Goal: Task Accomplishment & Management: Manage account settings

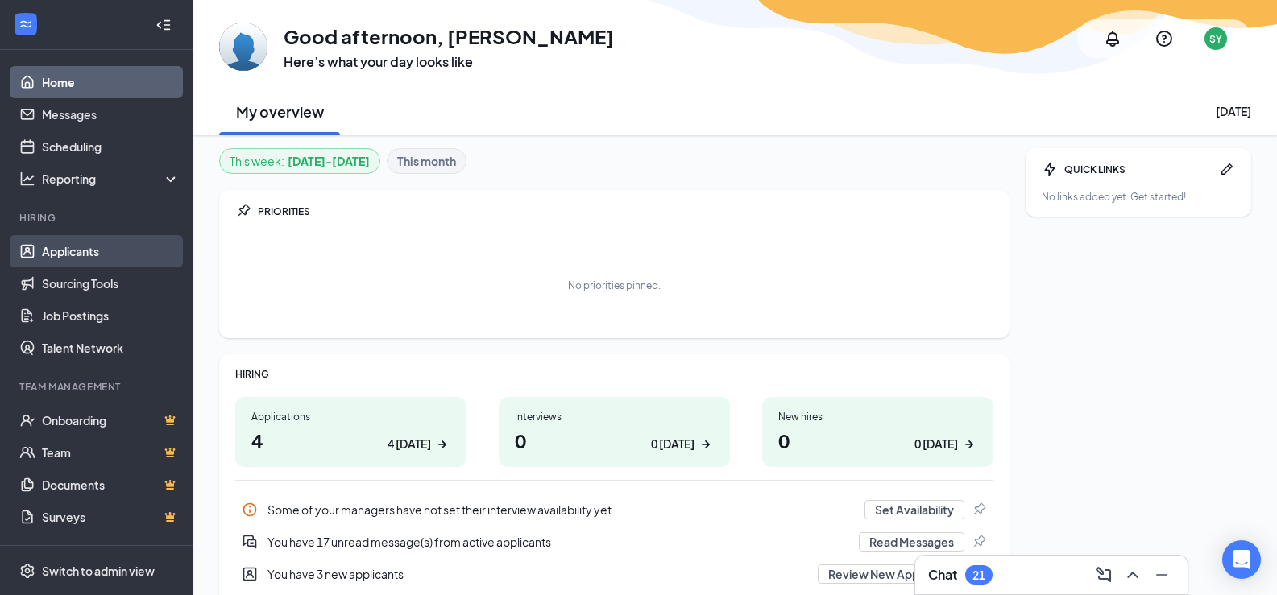
click at [135, 247] on link "Applicants" at bounding box center [111, 251] width 138 height 32
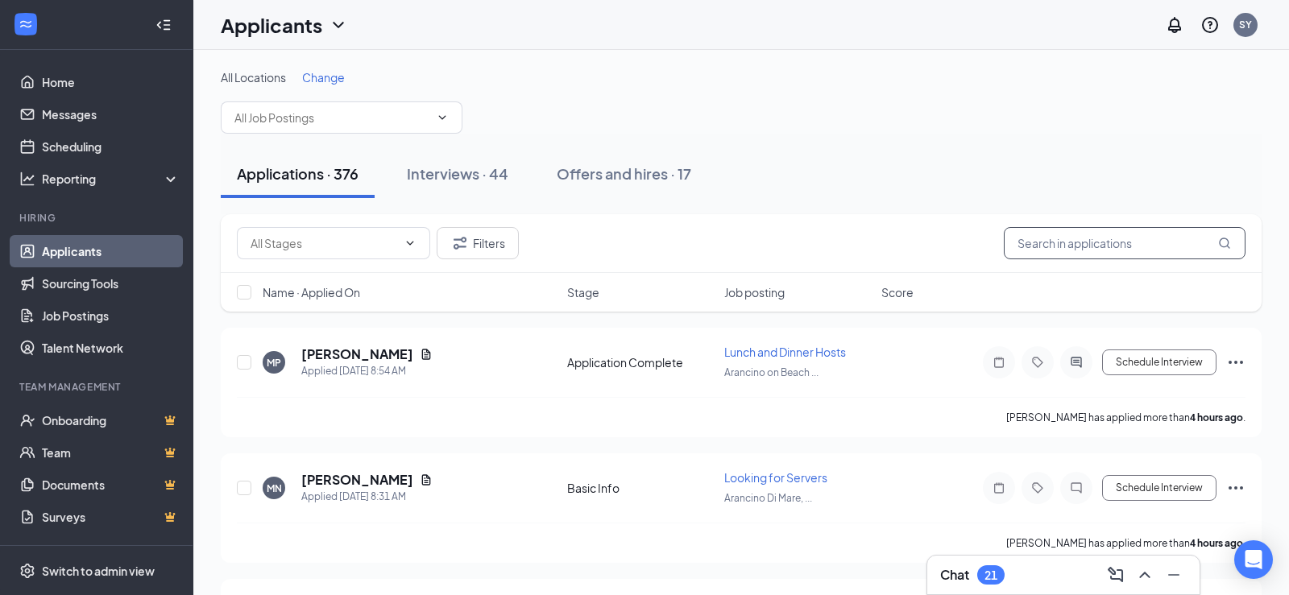
click at [1060, 244] on input "text" at bounding box center [1125, 243] width 242 height 32
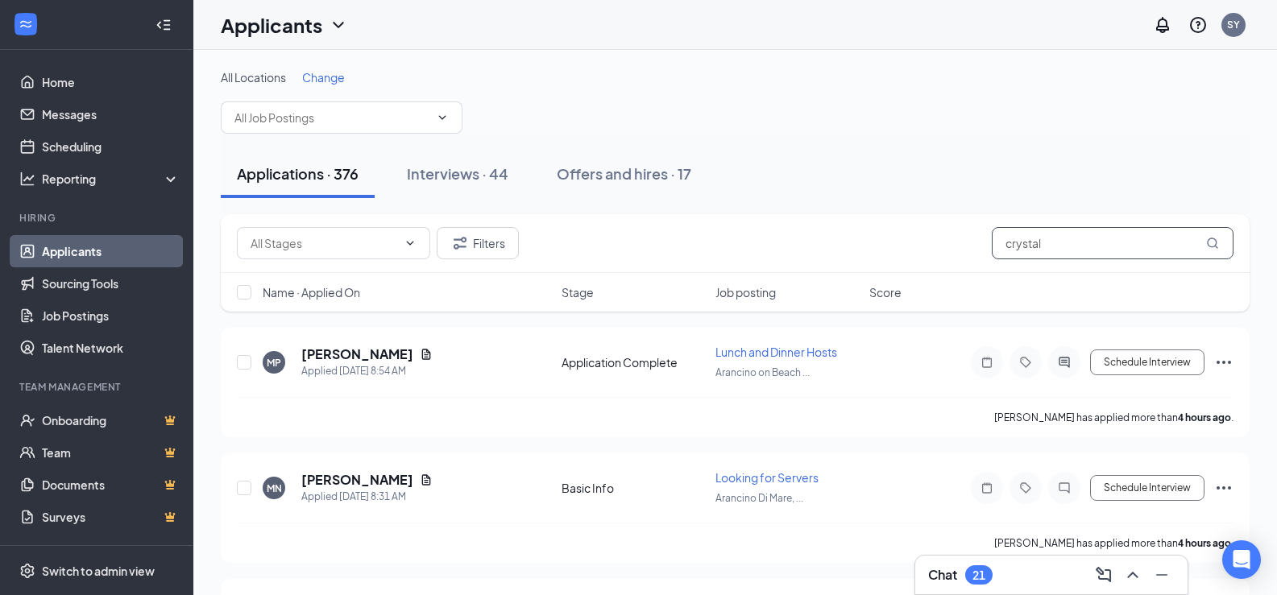
type input "crystal"
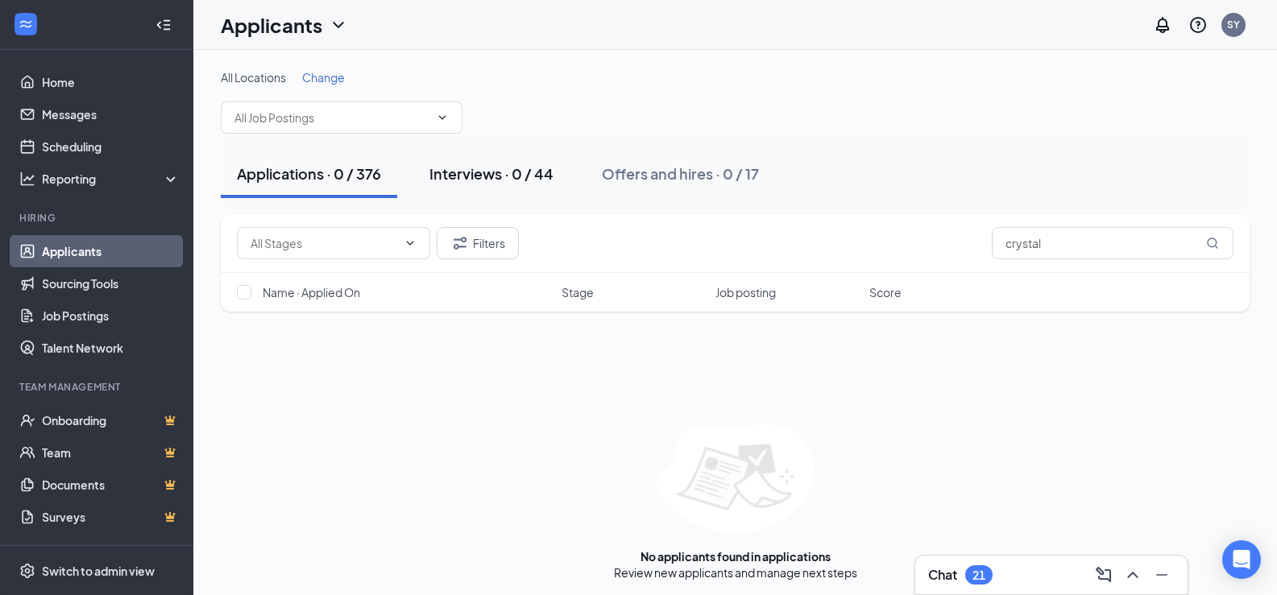
click at [514, 169] on div "Interviews · 0 / 44" at bounding box center [491, 174] width 124 height 20
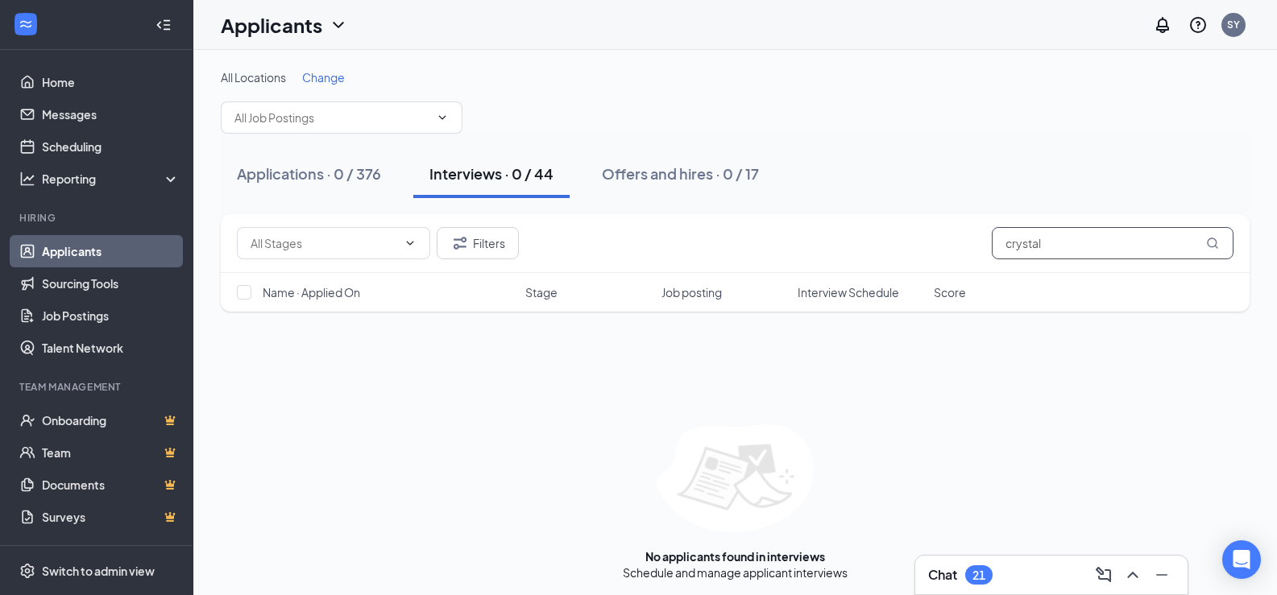
click at [1103, 242] on input "crystal" at bounding box center [1113, 243] width 242 height 32
type input "c"
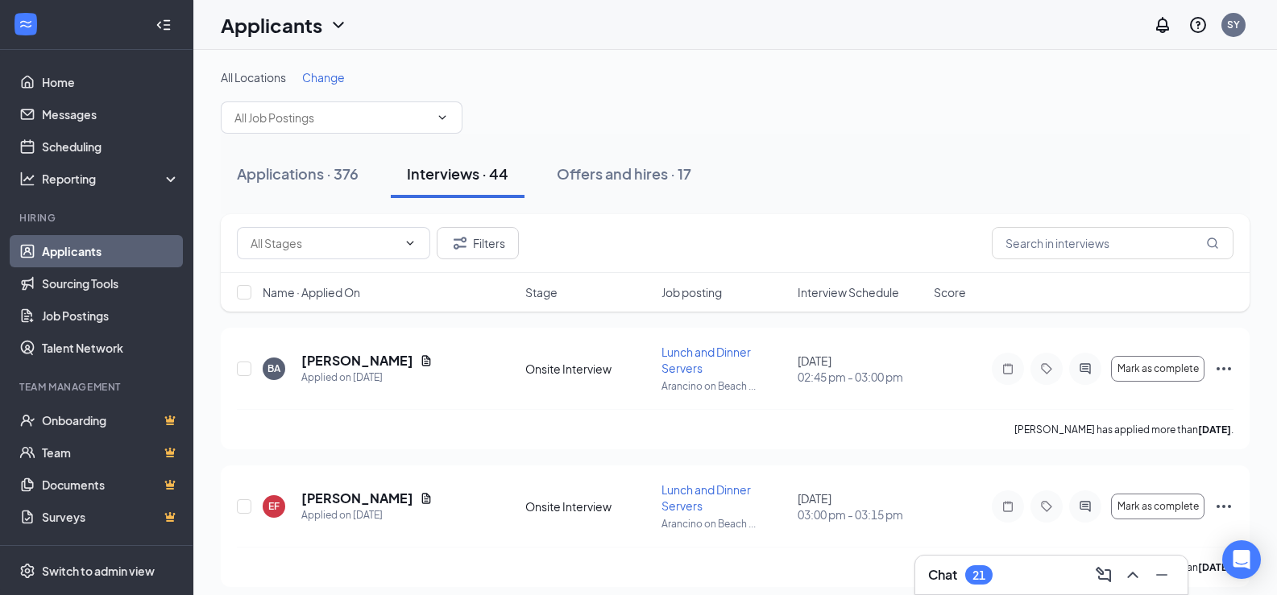
click at [343, 181] on div "Applications · 376" at bounding box center [298, 174] width 122 height 20
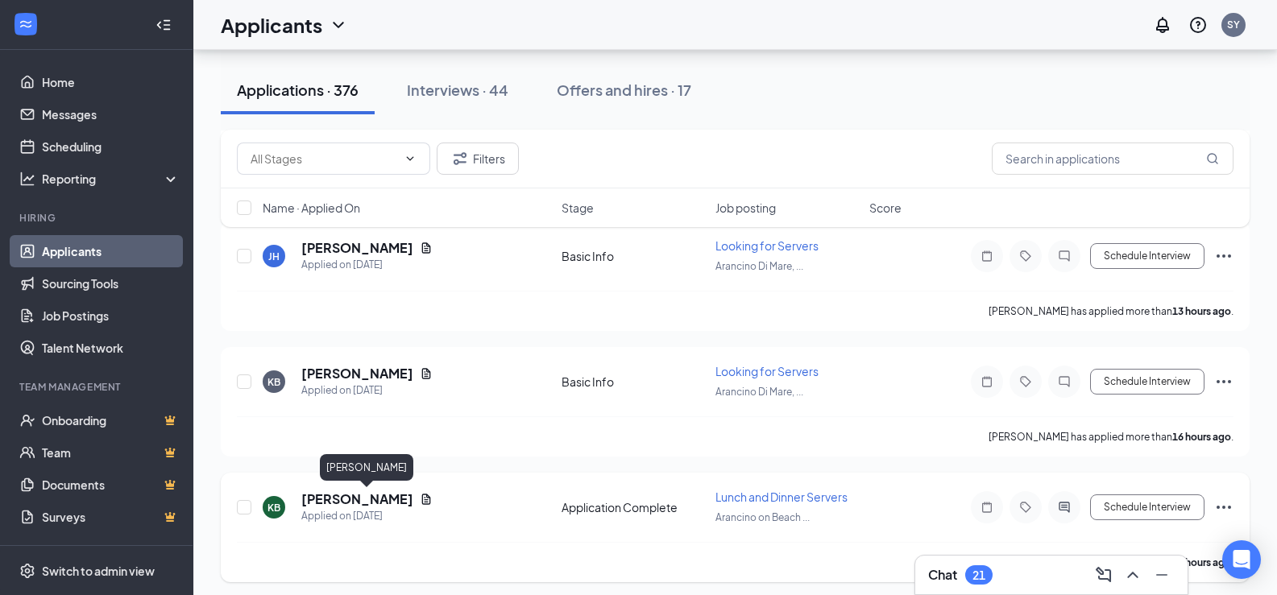
scroll to position [403, 0]
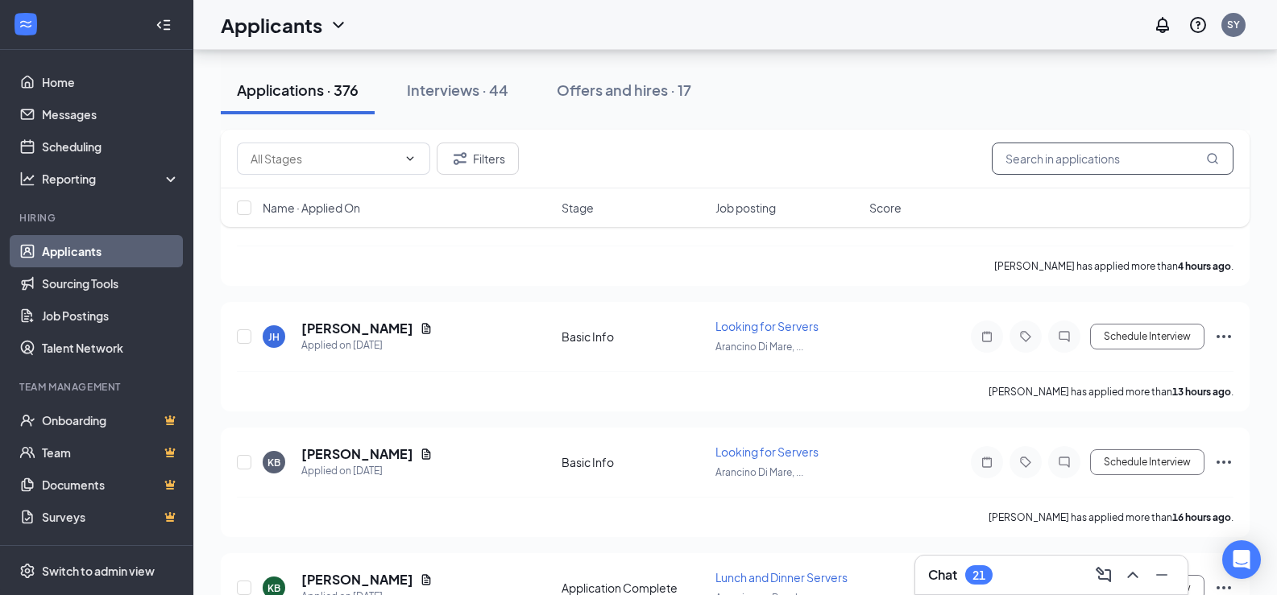
click at [1122, 164] on input "text" at bounding box center [1113, 159] width 242 height 32
type input "boca"
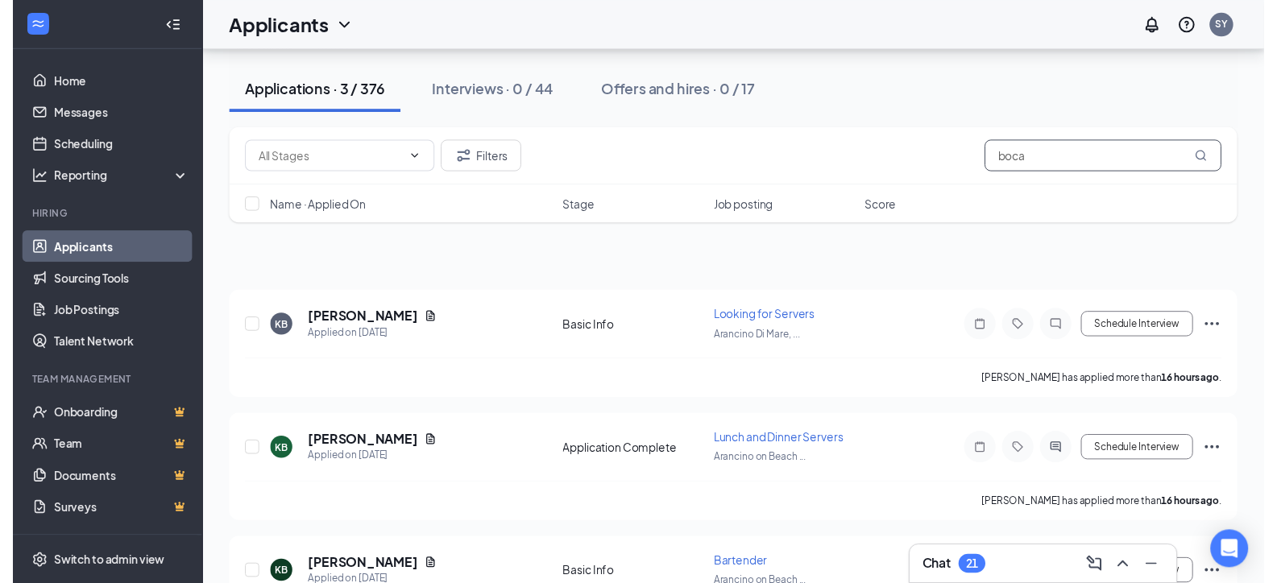
scroll to position [113, 0]
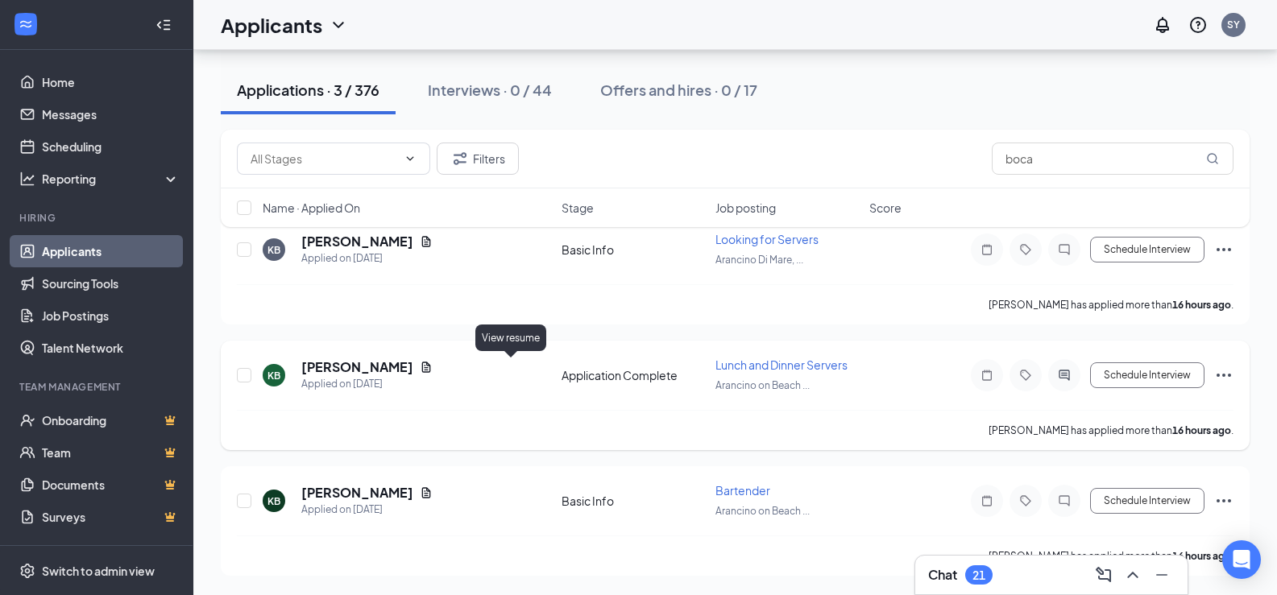
click at [433, 371] on icon "Document" at bounding box center [426, 367] width 13 height 13
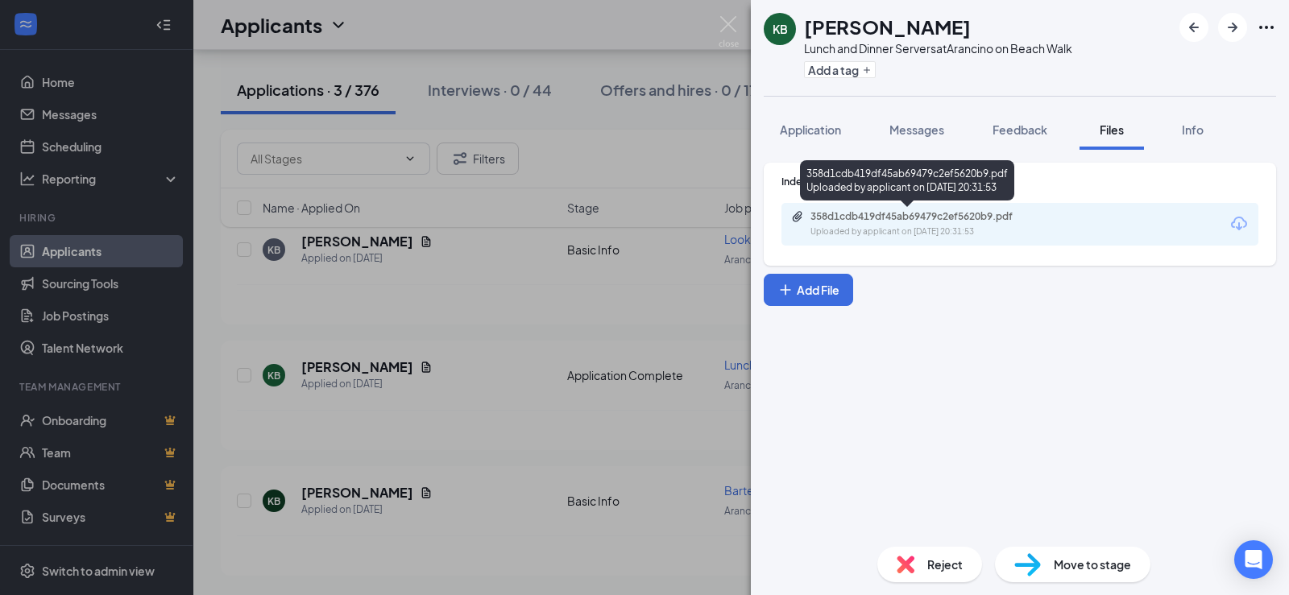
click at [982, 222] on div "358d1cdb419df45ab69479c2ef5620b9.pdf" at bounding box center [923, 216] width 226 height 13
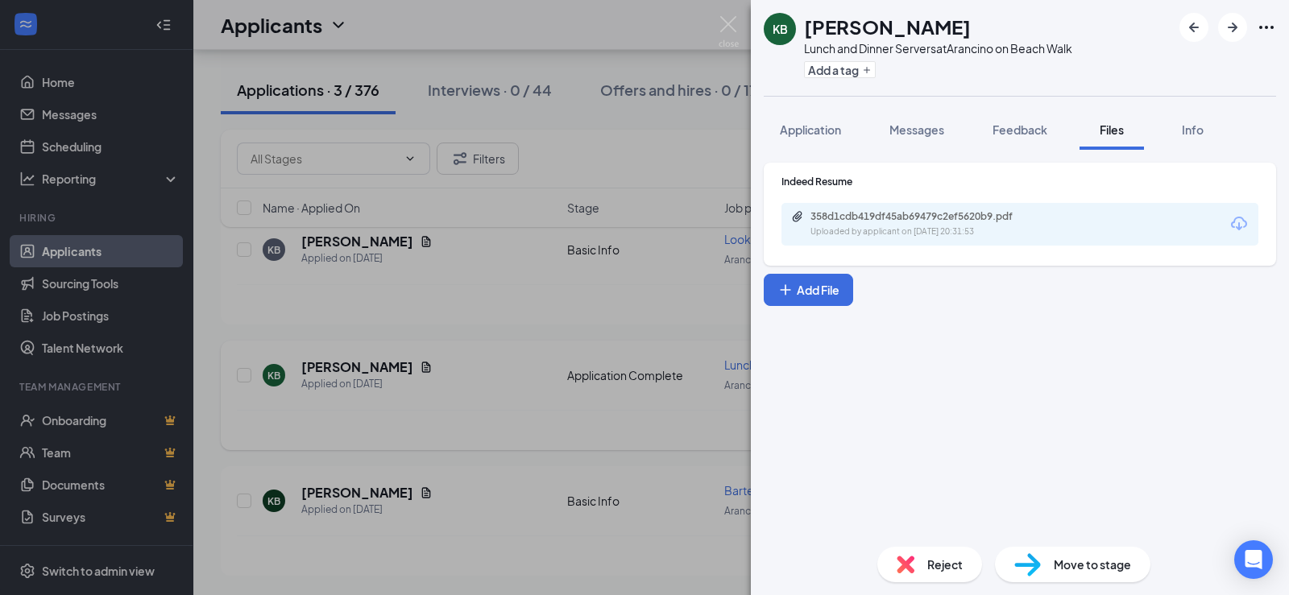
drag, startPoint x: 566, startPoint y: 308, endPoint x: 1210, endPoint y: 433, distance: 655.7
click at [568, 308] on div "KB [PERSON_NAME] Lunch and Dinner Servers at [GEOGRAPHIC_DATA] on Beach Walk Ad…" at bounding box center [644, 297] width 1289 height 595
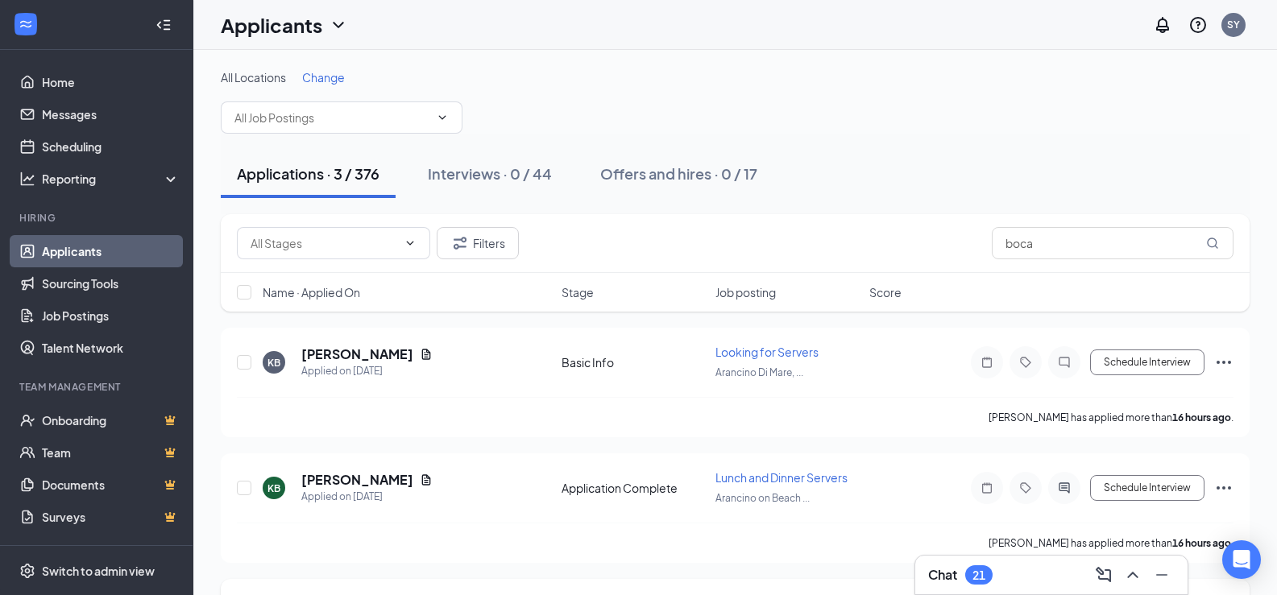
scroll to position [113, 0]
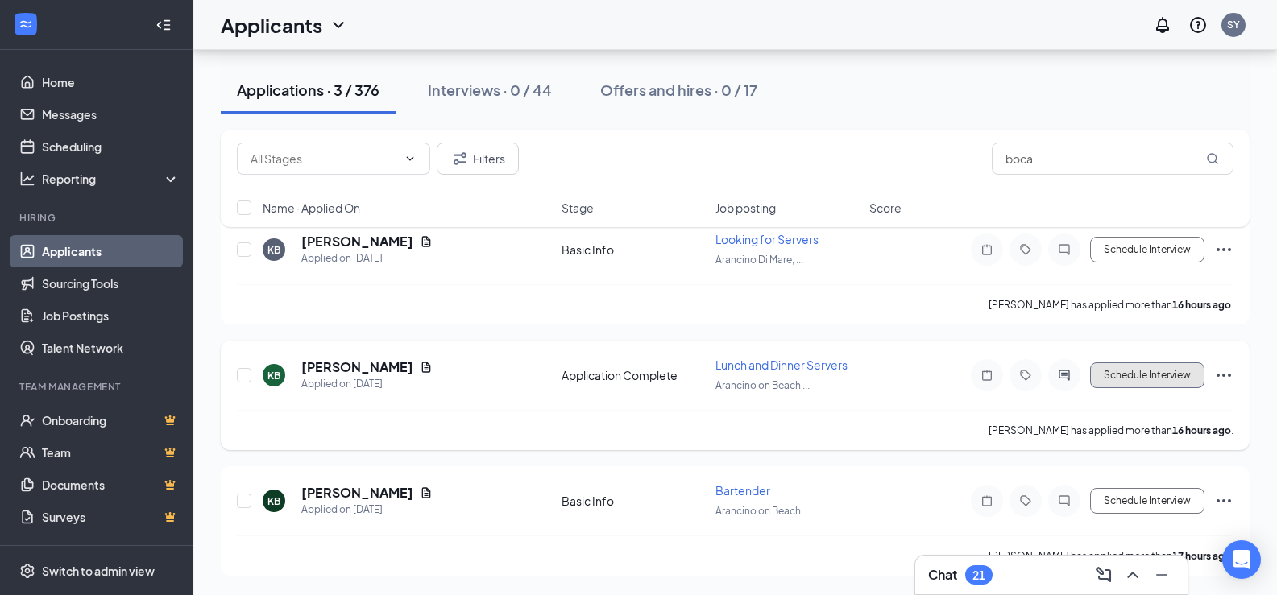
click at [1178, 375] on button "Schedule Interview" at bounding box center [1147, 376] width 114 height 26
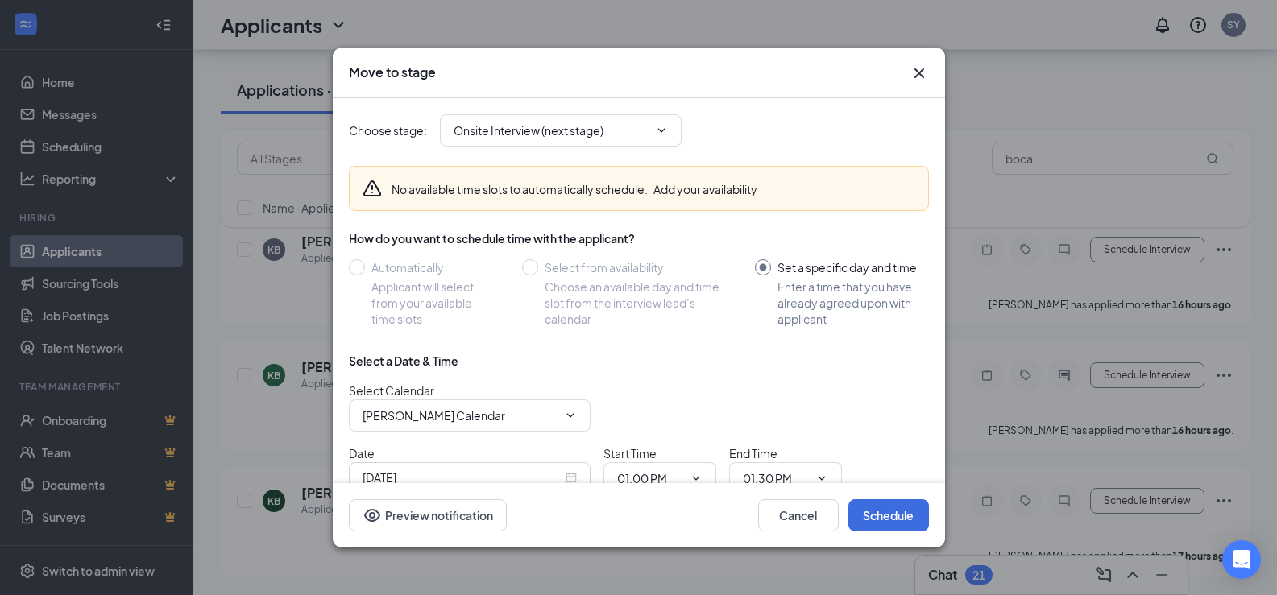
click at [595, 419] on div "Select Calendar [PERSON_NAME] Calendar" at bounding box center [639, 407] width 580 height 50
click at [578, 420] on span "[PERSON_NAME] Calendar" at bounding box center [470, 416] width 242 height 32
click at [573, 394] on div "Select Calendar [PERSON_NAME] Calendar" at bounding box center [470, 407] width 242 height 50
click at [585, 445] on div "Date [DATE]" at bounding box center [470, 469] width 242 height 48
click at [562, 406] on span "[PERSON_NAME] Calendar" at bounding box center [470, 416] width 242 height 32
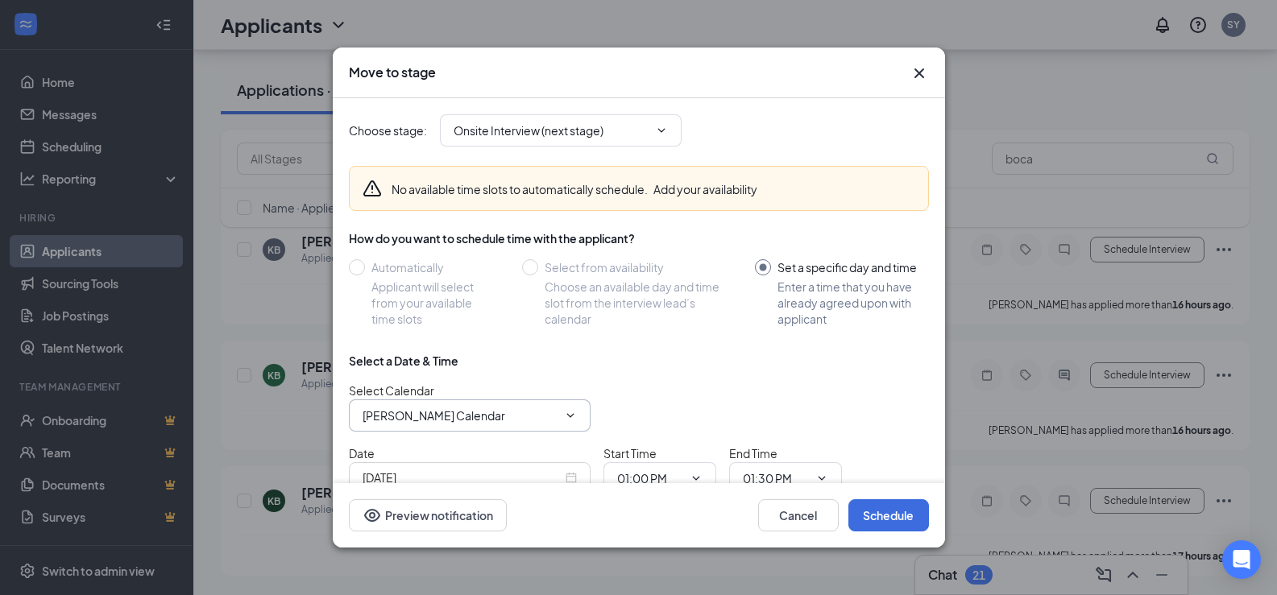
click at [566, 408] on span "[PERSON_NAME] Calendar" at bounding box center [470, 416] width 242 height 32
click at [569, 424] on span "[PERSON_NAME] Calendar" at bounding box center [470, 416] width 242 height 32
click at [576, 418] on icon "ChevronDown" at bounding box center [570, 415] width 13 height 13
click at [564, 418] on icon "ChevronDown" at bounding box center [570, 415] width 13 height 13
click at [577, 417] on span "[PERSON_NAME] Calendar" at bounding box center [470, 416] width 242 height 32
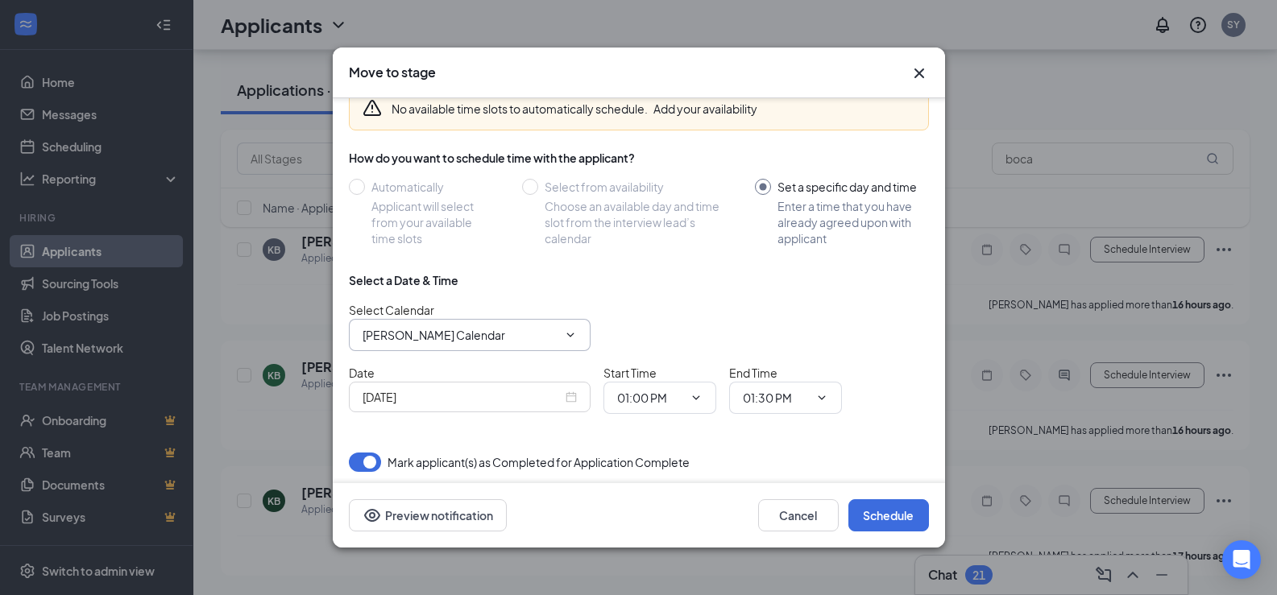
scroll to position [85, 0]
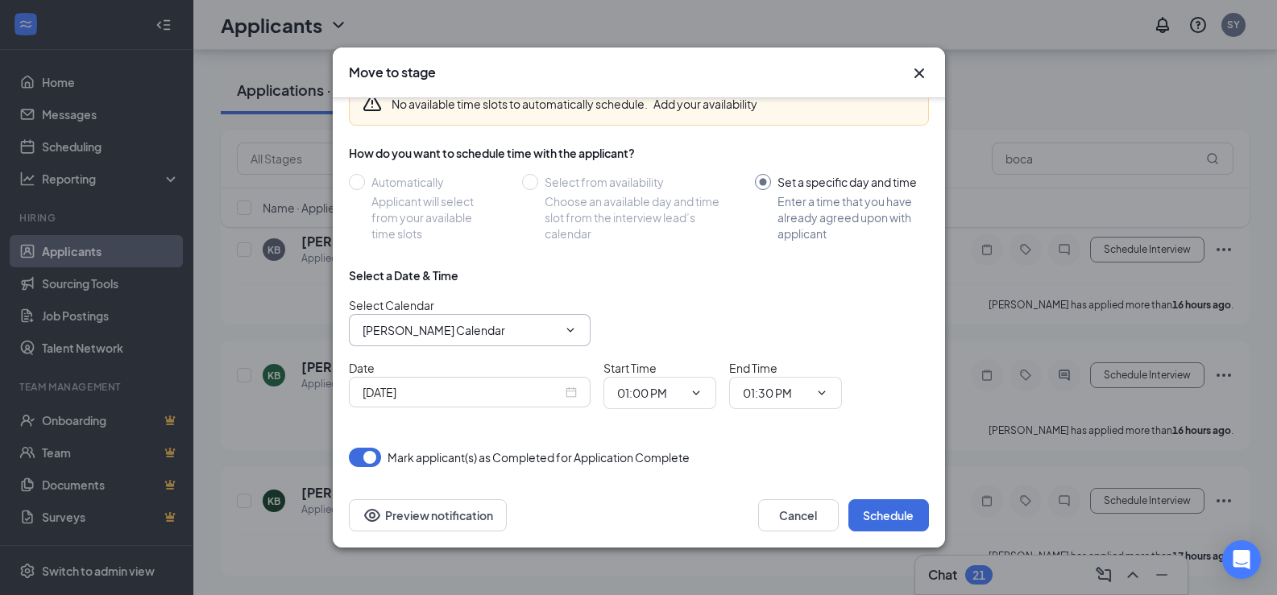
click at [577, 324] on span "[PERSON_NAME] Calendar" at bounding box center [470, 330] width 242 height 32
click at [558, 325] on span "[PERSON_NAME] Calendar" at bounding box center [470, 330] width 242 height 32
click at [573, 323] on span "[PERSON_NAME] Calendar" at bounding box center [470, 330] width 242 height 32
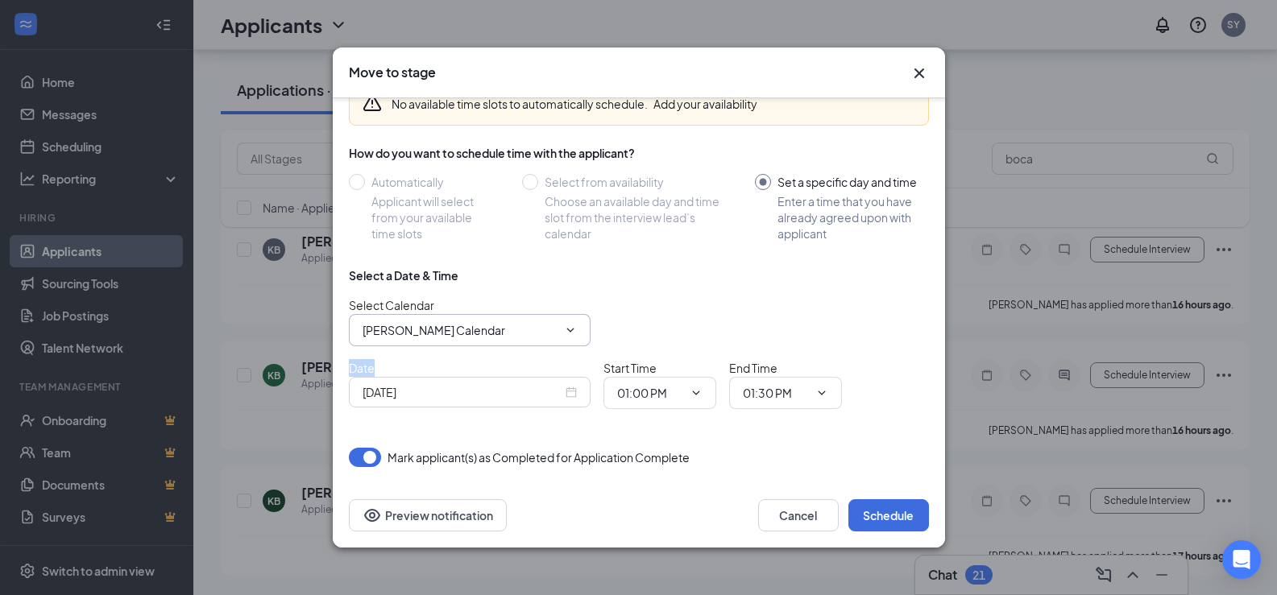
click at [573, 323] on span "[PERSON_NAME] Calendar" at bounding box center [470, 330] width 242 height 32
click at [567, 331] on icon "ChevronDown" at bounding box center [570, 330] width 13 height 13
drag, startPoint x: 567, startPoint y: 331, endPoint x: 512, endPoint y: 340, distance: 56.3
click at [562, 334] on span at bounding box center [569, 330] width 16 height 13
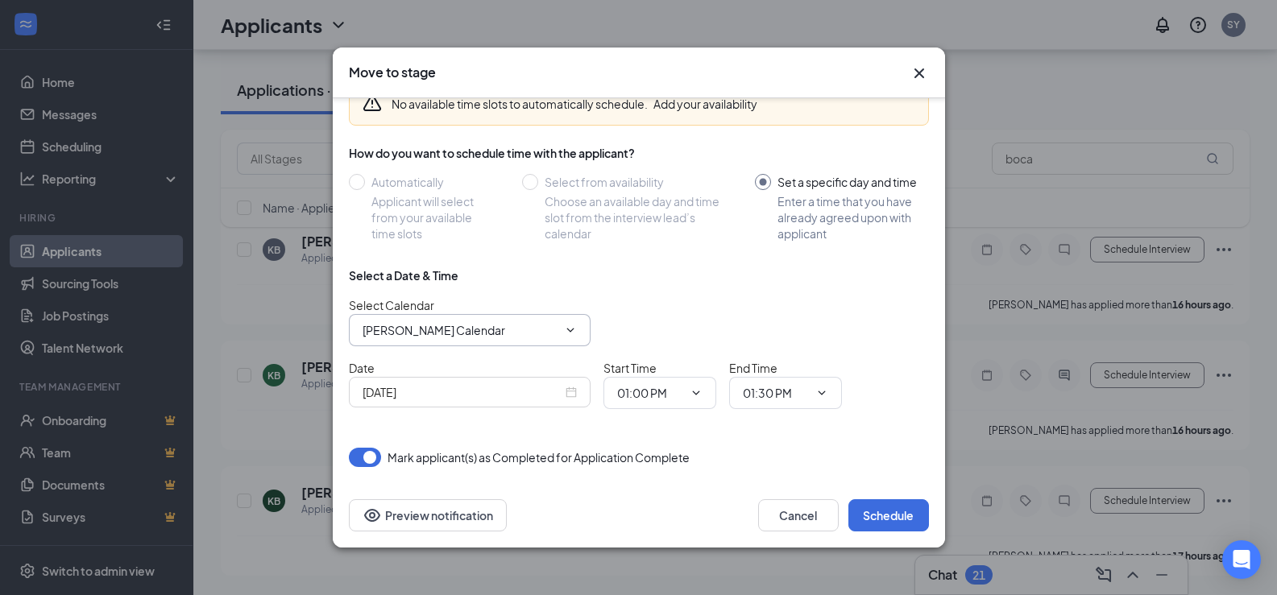
click at [410, 333] on input "[PERSON_NAME] Calendar" at bounding box center [460, 330] width 195 height 18
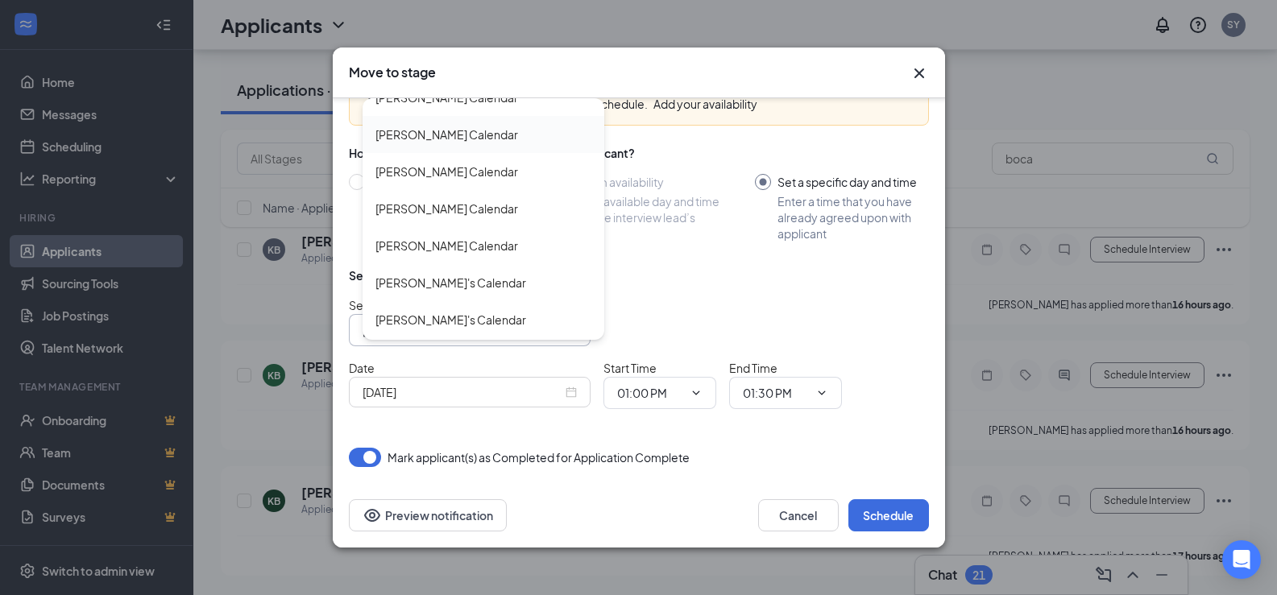
scroll to position [314, 0]
click at [438, 314] on div "[PERSON_NAME] Calendar" at bounding box center [446, 322] width 143 height 18
type input "[PERSON_NAME] Calendar"
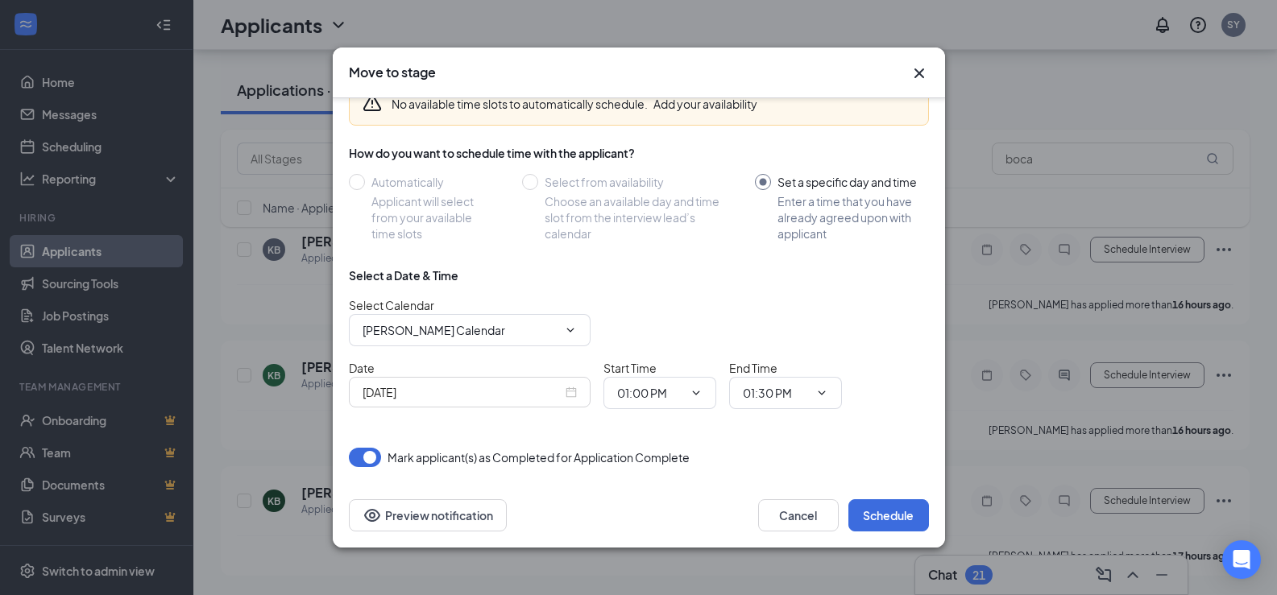
click at [566, 394] on div "[DATE]" at bounding box center [470, 392] width 214 height 18
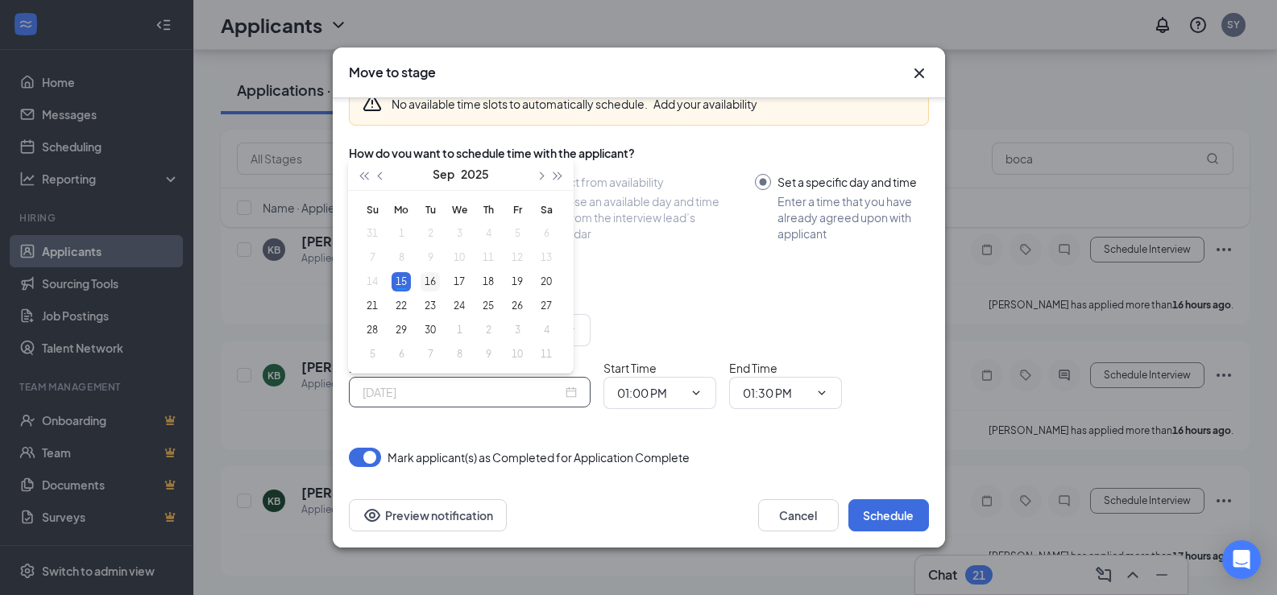
type input "[DATE]"
click at [425, 276] on div "16" at bounding box center [430, 281] width 19 height 19
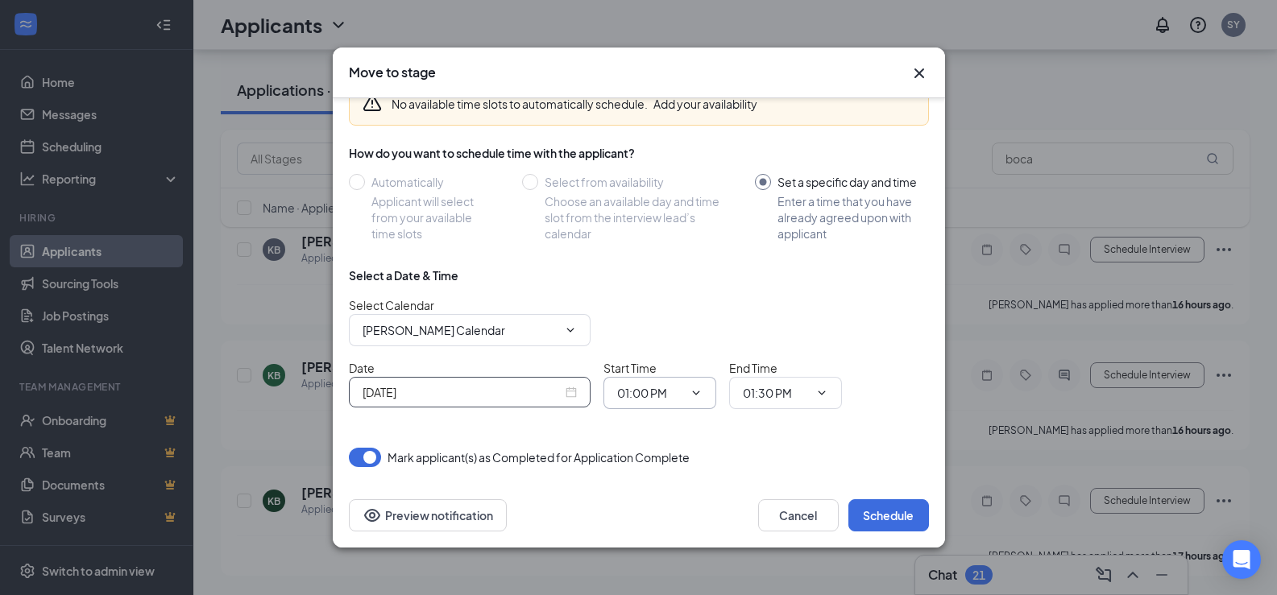
click at [680, 394] on input "01:00 PM" at bounding box center [650, 393] width 66 height 18
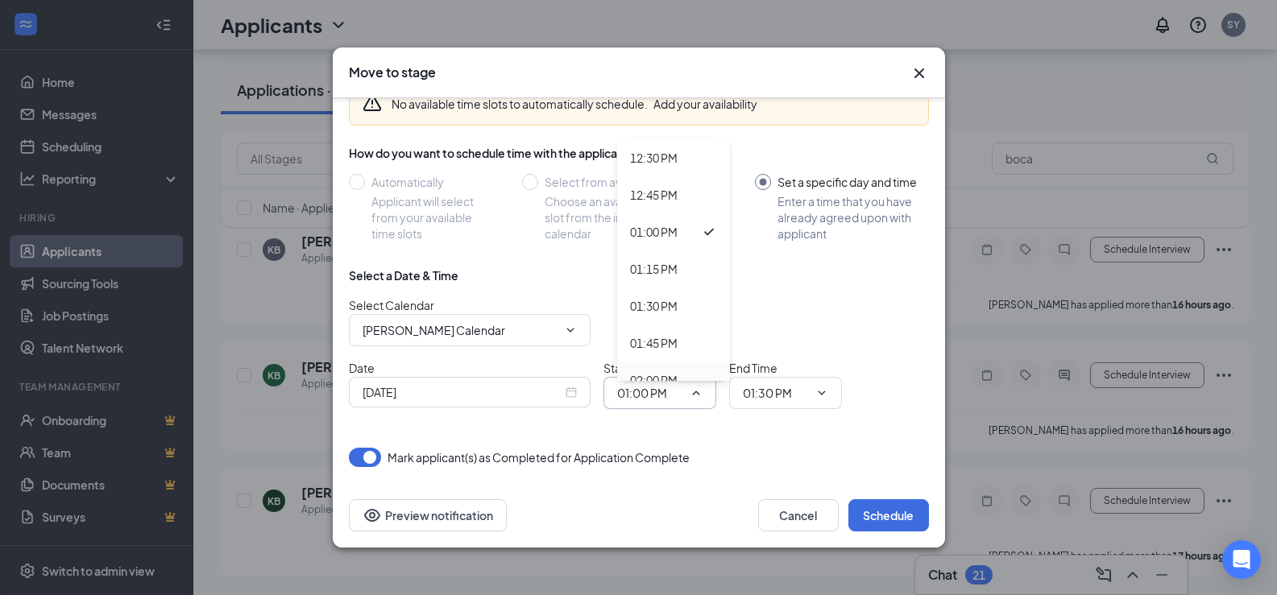
click at [665, 372] on div "02:00 PM" at bounding box center [654, 380] width 48 height 18
type input "02:00 PM"
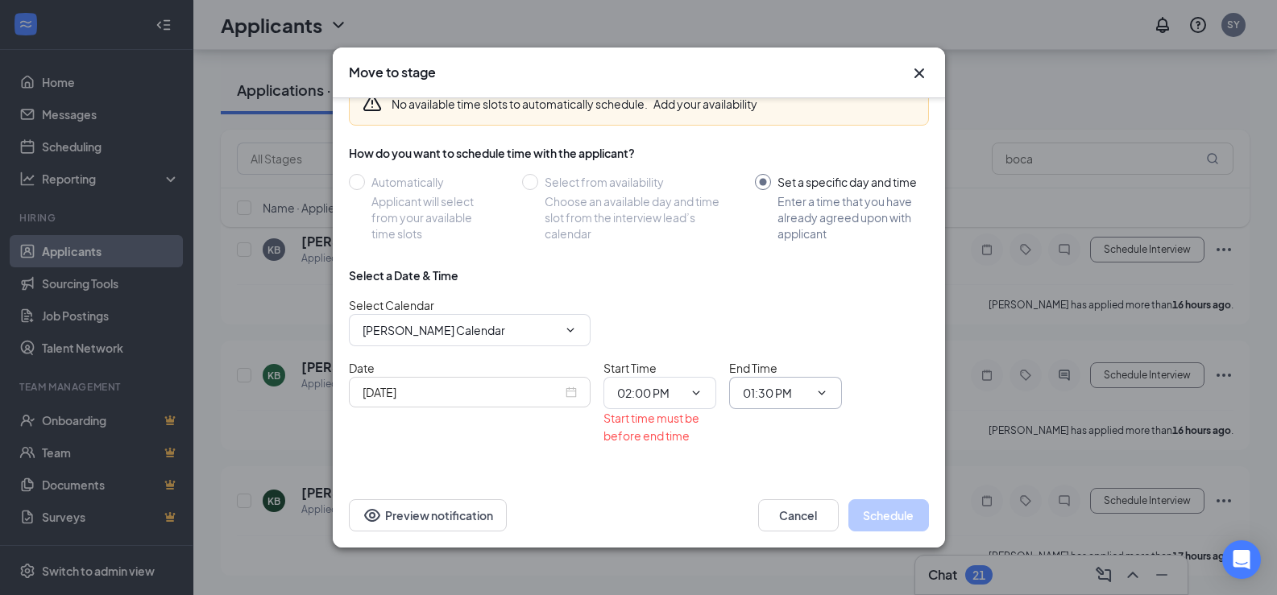
click at [798, 392] on input "01:30 PM" at bounding box center [776, 393] width 66 height 18
click at [806, 257] on div "02:15 PM" at bounding box center [799, 256] width 87 height 18
type input "02:15 PM"
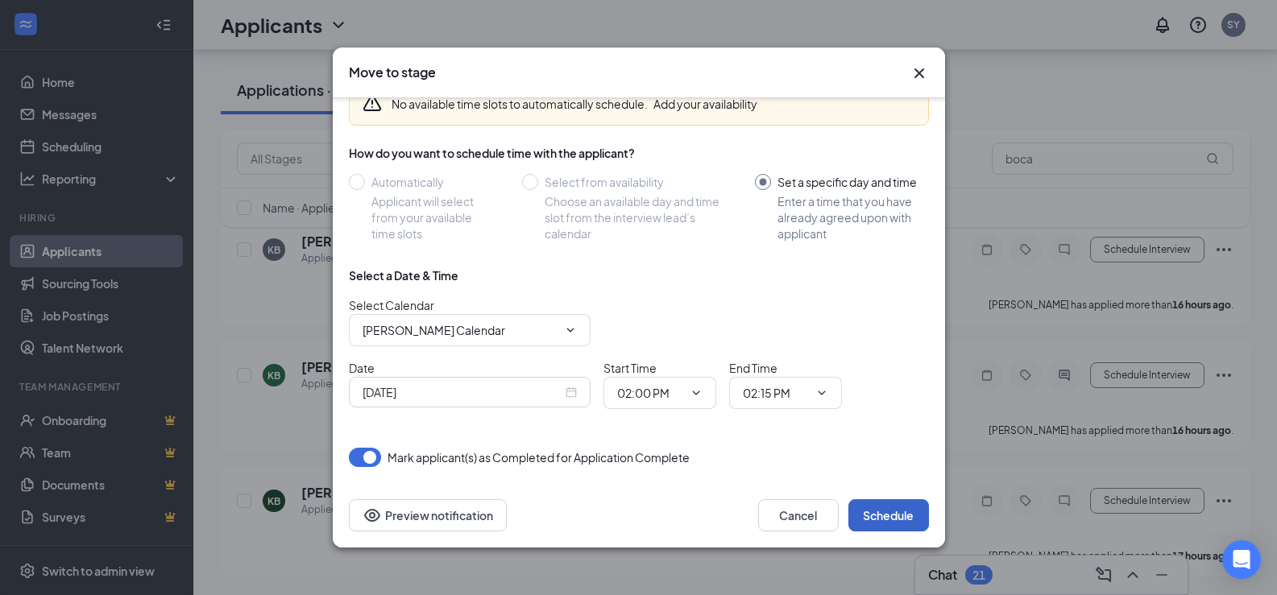
click at [903, 517] on button "Schedule" at bounding box center [888, 515] width 81 height 32
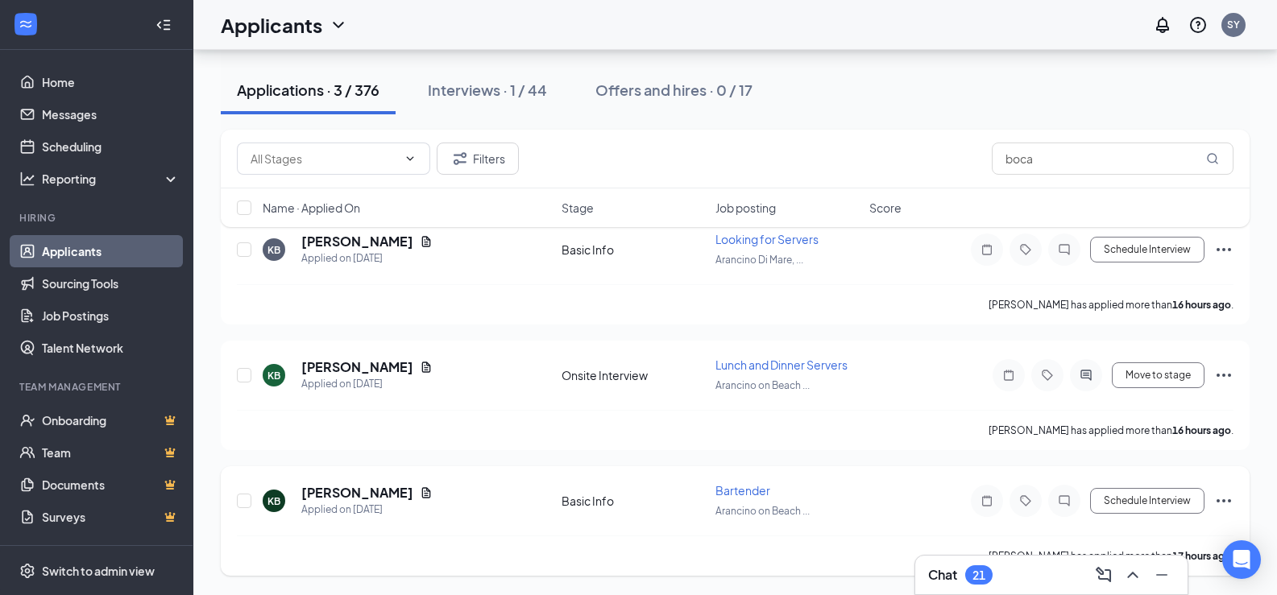
click at [1225, 499] on icon "Ellipses" at bounding box center [1223, 500] width 19 height 19
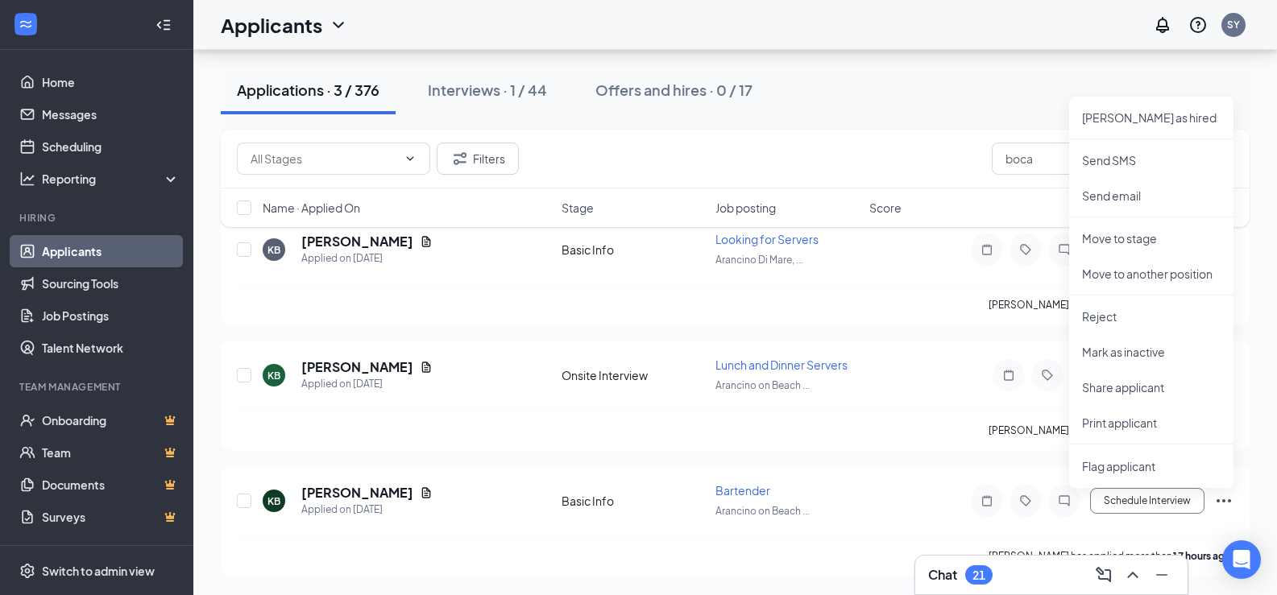
click at [87, 249] on link "Applicants" at bounding box center [111, 251] width 138 height 32
